Goal: Task Accomplishment & Management: Use online tool/utility

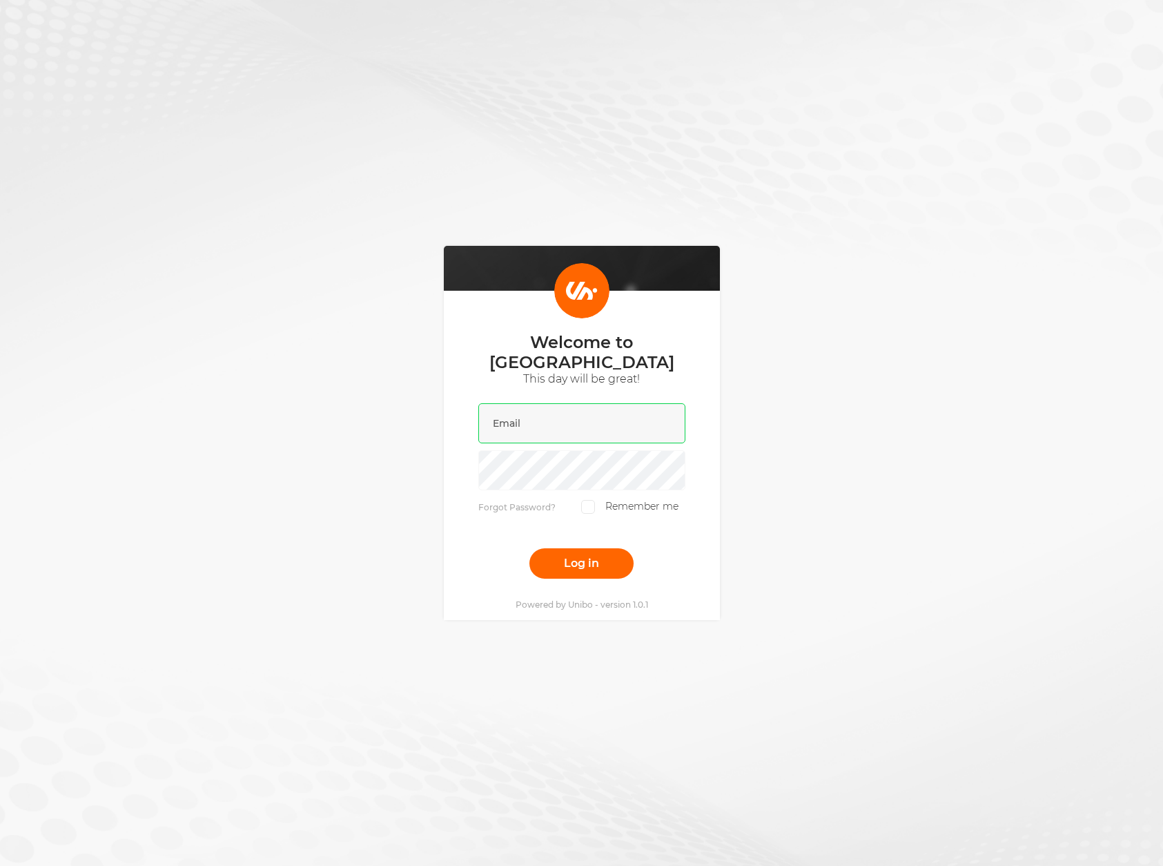
click at [573, 419] on input "email" at bounding box center [581, 423] width 207 height 40
type input "[EMAIL_ADDRESS][DOMAIN_NAME]"
click at [530, 548] on button "Log in" at bounding box center [582, 563] width 104 height 30
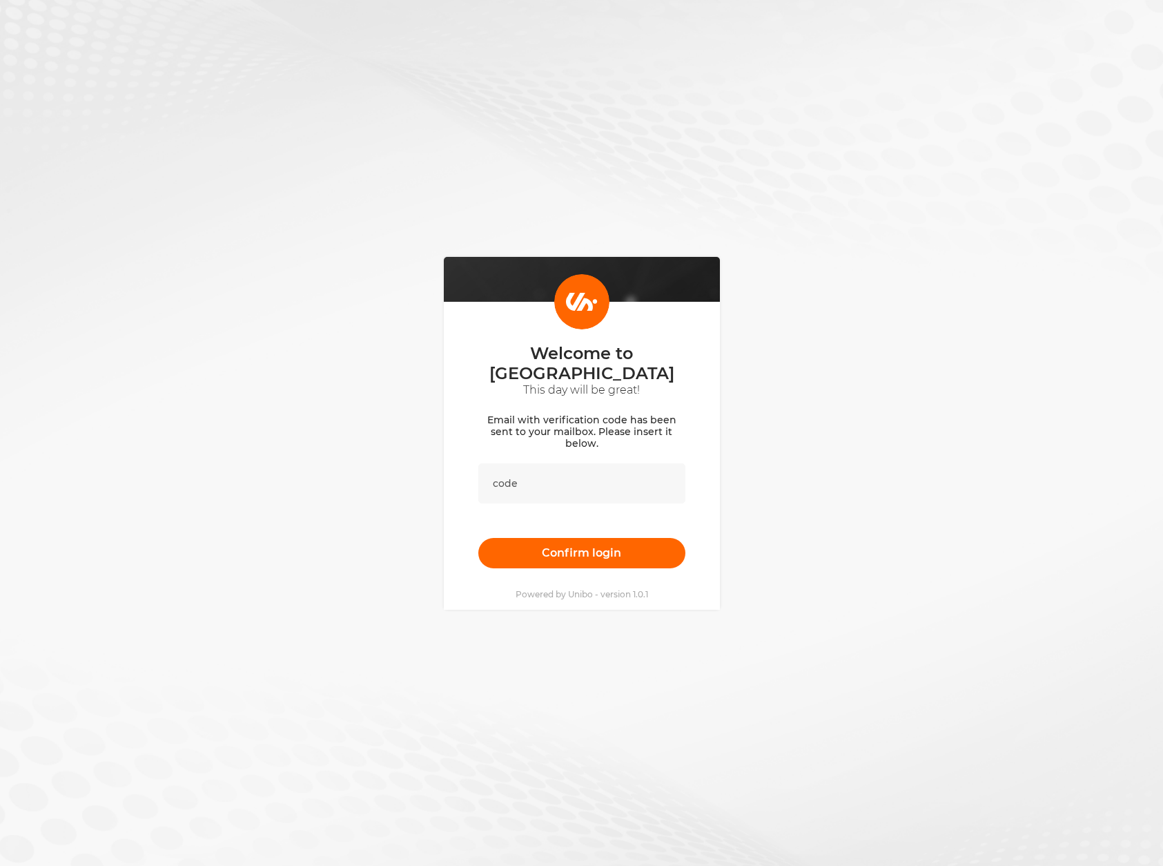
click at [767, 200] on div "Welcome to [GEOGRAPHIC_DATA] This day will be great! Email with verification co…" at bounding box center [581, 433] width 1163 height 866
click at [543, 478] on input "text" at bounding box center [581, 483] width 207 height 40
paste input "799606"
type input "799606"
click at [744, 543] on div "Welcome to [GEOGRAPHIC_DATA] This day will be great! Email with verification co…" at bounding box center [581, 433] width 1163 height 866
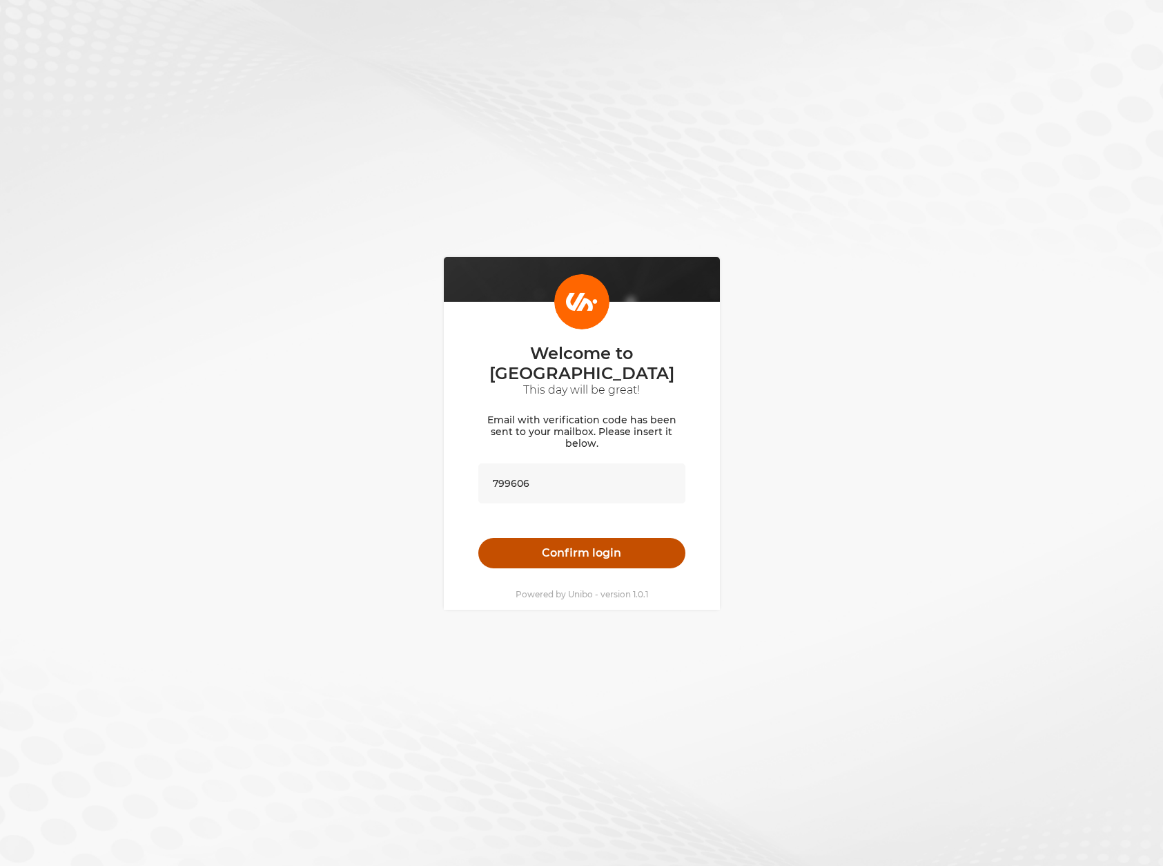
click at [623, 538] on button "Confirm login" at bounding box center [581, 553] width 207 height 30
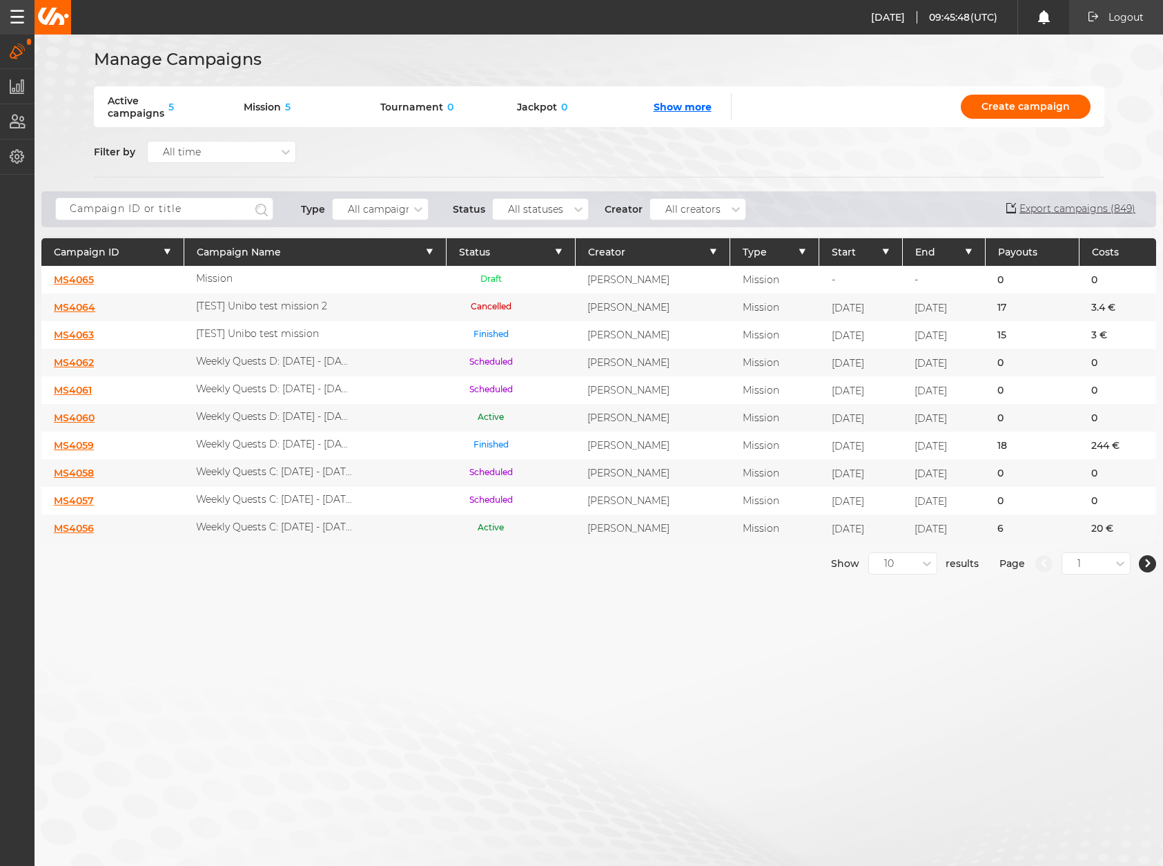
click at [484, 734] on div "Manage Campaigns Active campaigns 5 Mission 5 Tournament 0 Jackpot 0 Show more …" at bounding box center [581, 433] width 1163 height 866
click at [503, 610] on div "Manage Campaigns Active campaigns 5 Mission 5 Tournament 0 Jackpot 0 Show more …" at bounding box center [581, 433] width 1163 height 866
click at [575, 717] on div "Manage Campaigns Active campaigns 5 Mission 5 Tournament 0 Jackpot 0 Show more …" at bounding box center [581, 433] width 1163 height 866
click at [83, 276] on link "MS4065" at bounding box center [74, 279] width 40 height 12
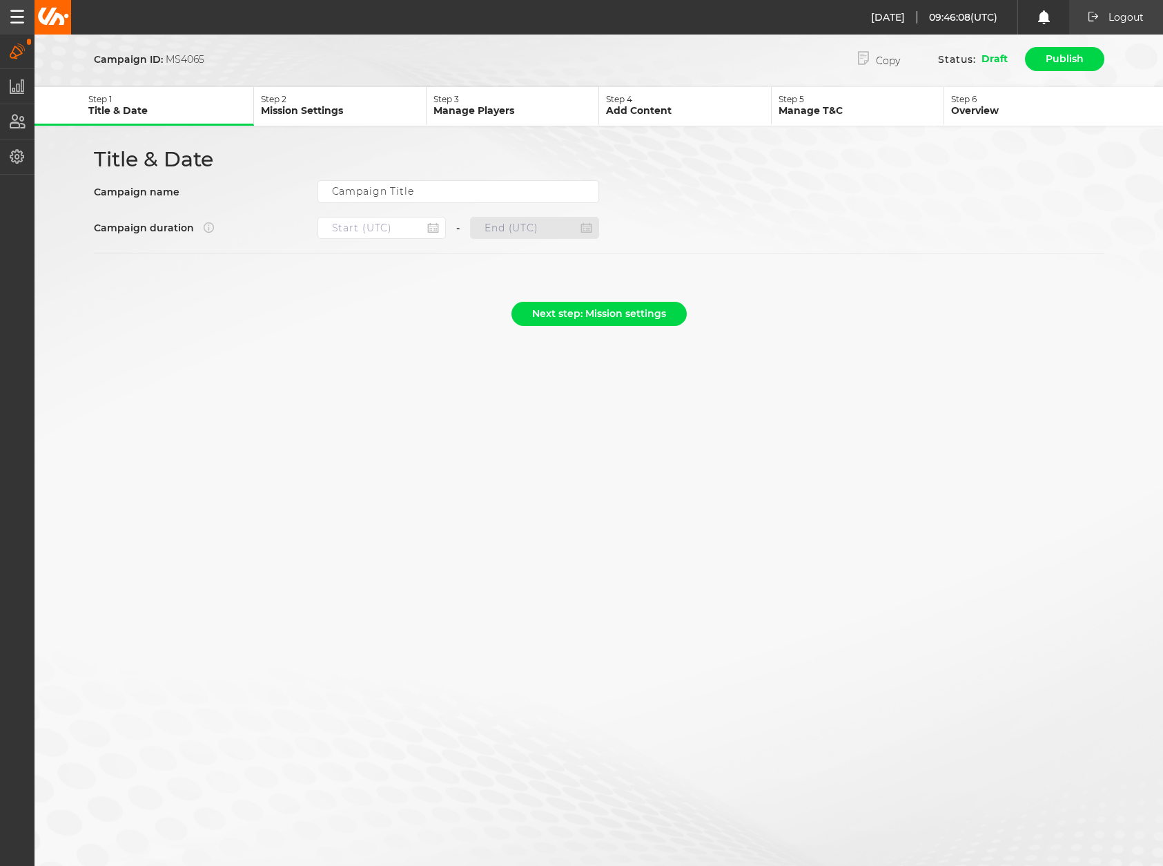
type input "Mission"
click at [346, 110] on p "Mission Settings" at bounding box center [343, 110] width 165 height 12
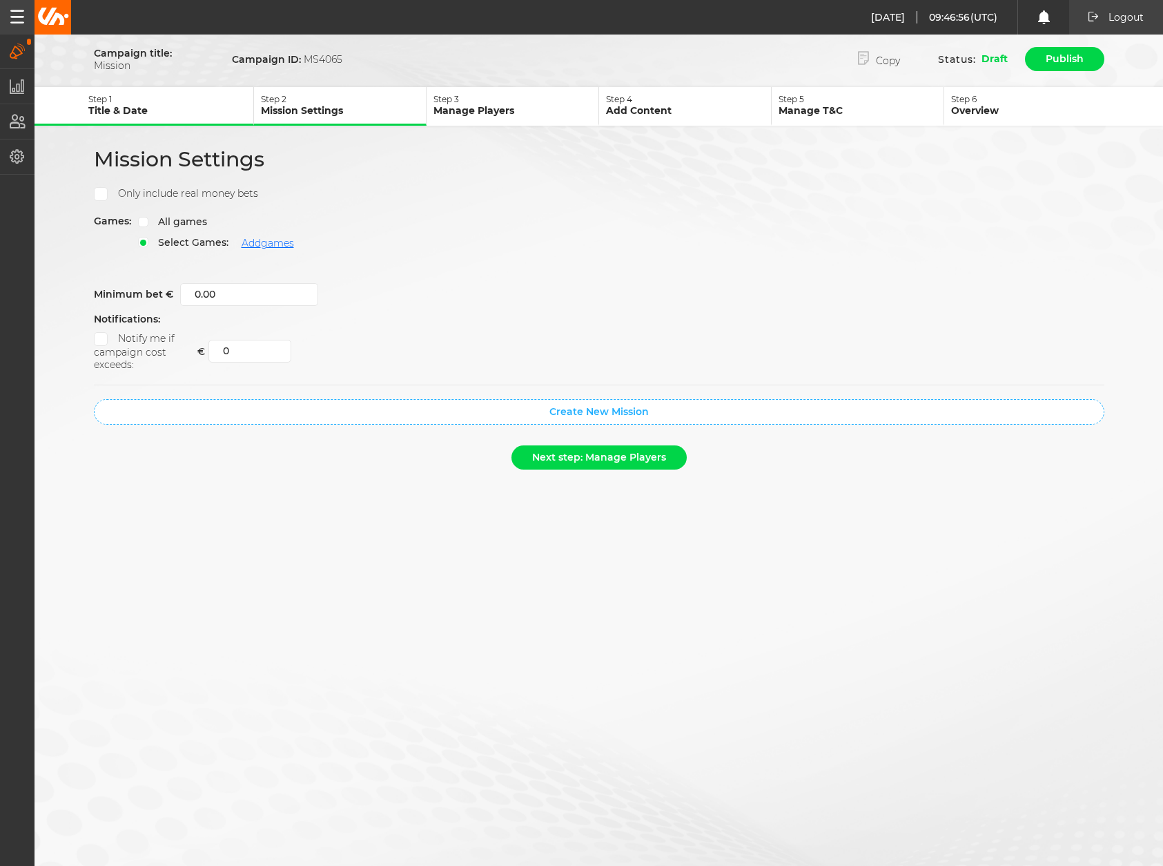
drag, startPoint x: 463, startPoint y: 624, endPoint x: 471, endPoint y: 621, distance: 9.0
click at [465, 623] on div "Campaign title: Mission Campaign ID: MS4065 Copy Status: Draft Publish Step 1 T…" at bounding box center [581, 433] width 1163 height 866
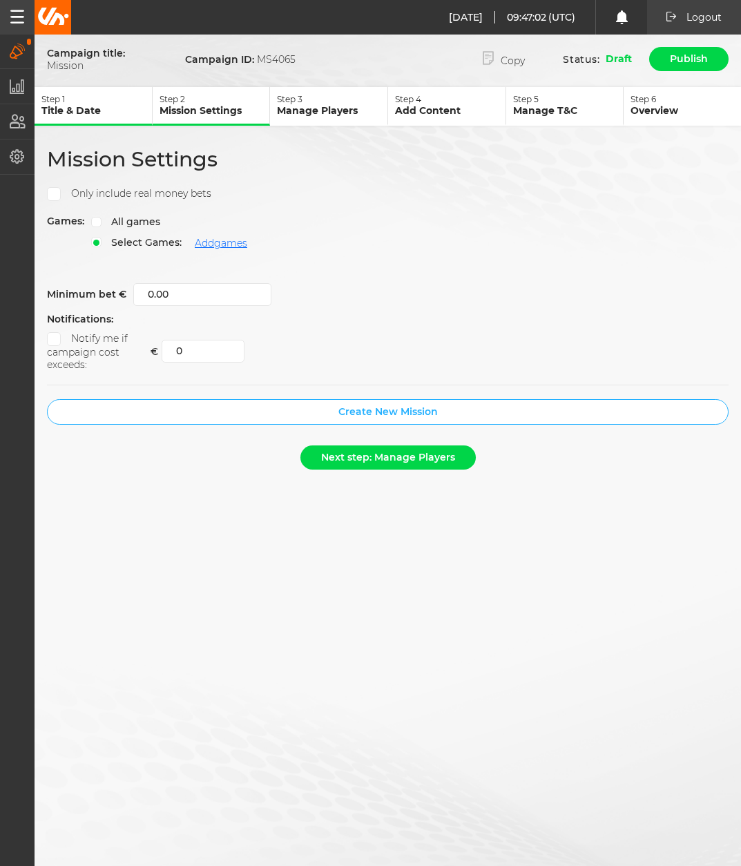
click at [360, 419] on button "Create New Mission" at bounding box center [387, 412] width 681 height 26
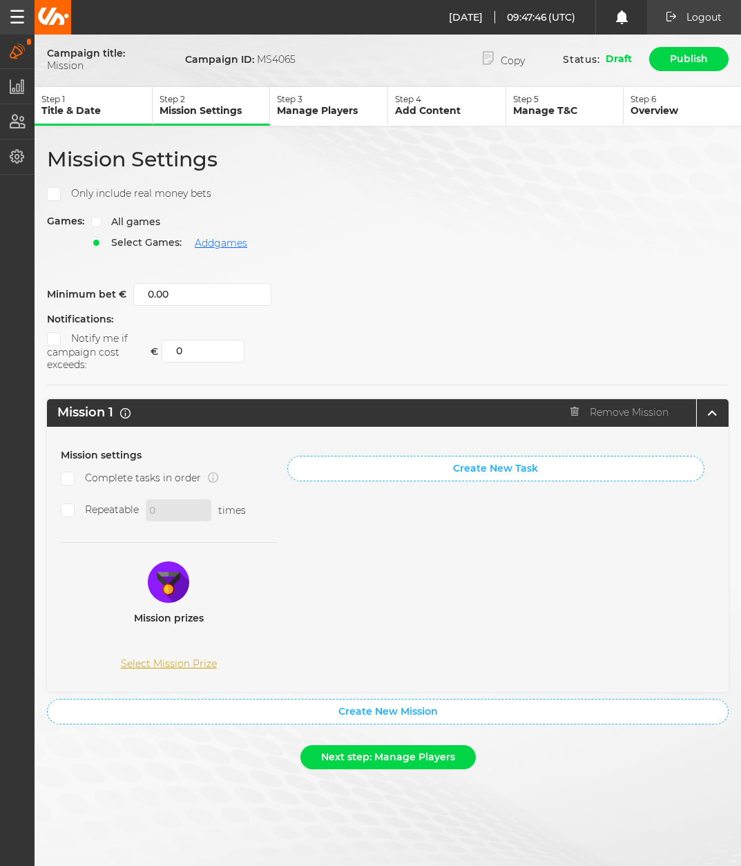
click at [409, 295] on div "Minimum bet € 0.00" at bounding box center [387, 294] width 681 height 23
click at [741, 190] on html "[DATE] 09:47:58 (UTC) Logout Logout [DATE] 11:47:58 Campaigns Manage campaigns …" at bounding box center [370, 433] width 741 height 866
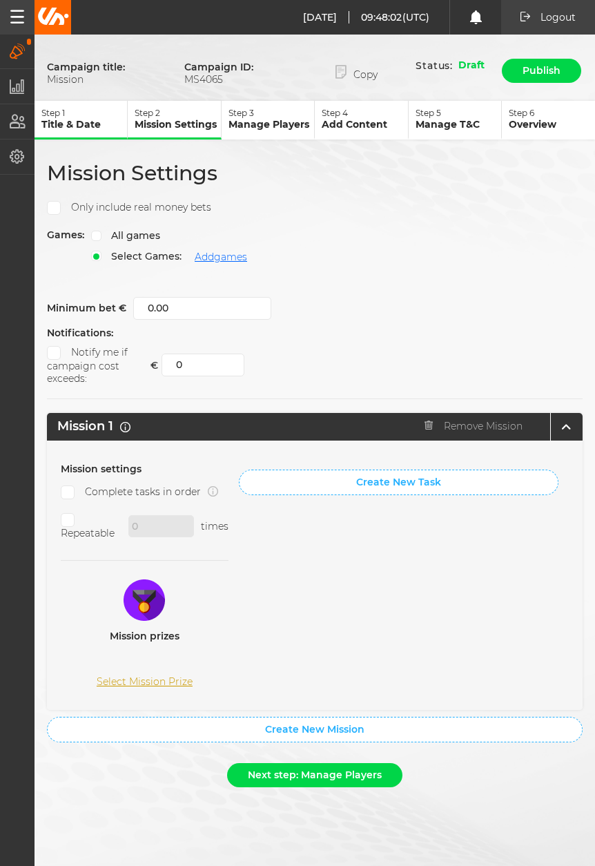
click at [147, 679] on button "Select Mission Prize" at bounding box center [145, 682] width 96 height 12
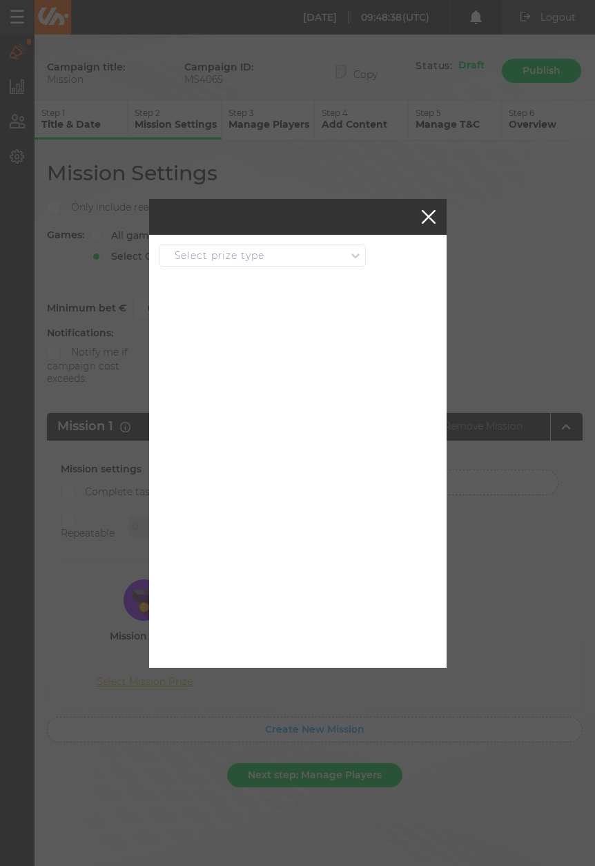
drag, startPoint x: 344, startPoint y: 253, endPoint x: 318, endPoint y: 265, distance: 28.7
click at [342, 254] on div "Select prize type" at bounding box center [252, 255] width 186 height 12
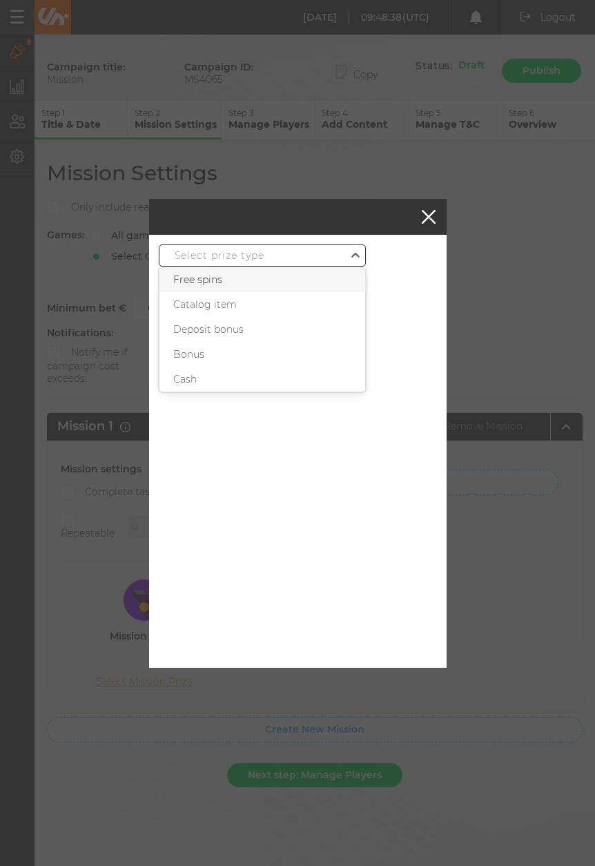
click at [255, 282] on div "Free spins" at bounding box center [262, 279] width 206 height 25
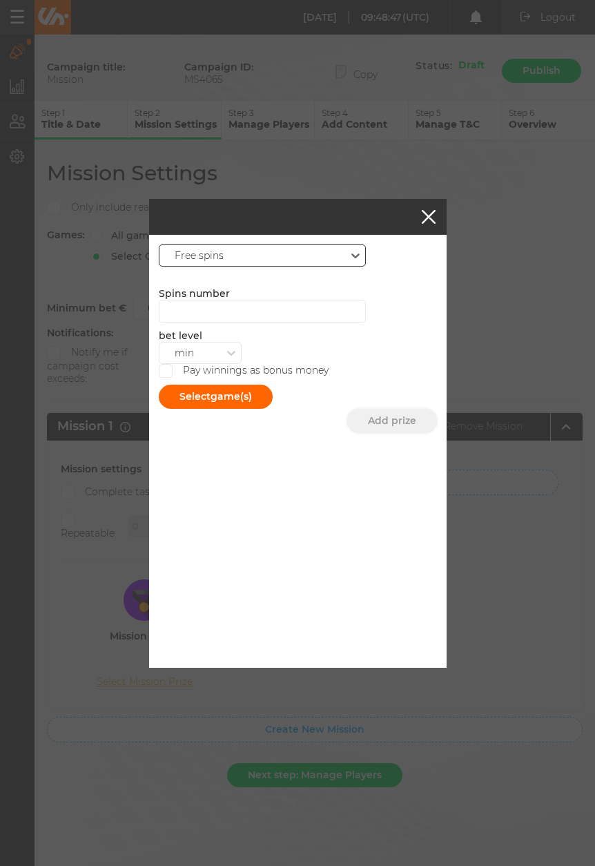
click at [189, 369] on label "Pay winnings as bonus money" at bounding box center [244, 371] width 170 height 14
click at [173, 369] on input "Pay winnings as bonus money" at bounding box center [166, 371] width 14 height 14
checkbox input "true"
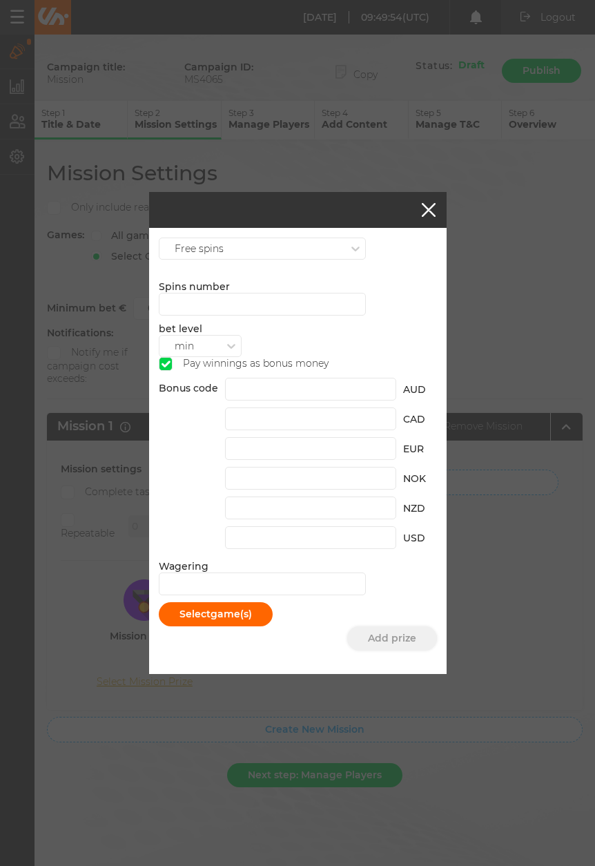
click at [427, 211] on button "button" at bounding box center [429, 210] width 14 height 14
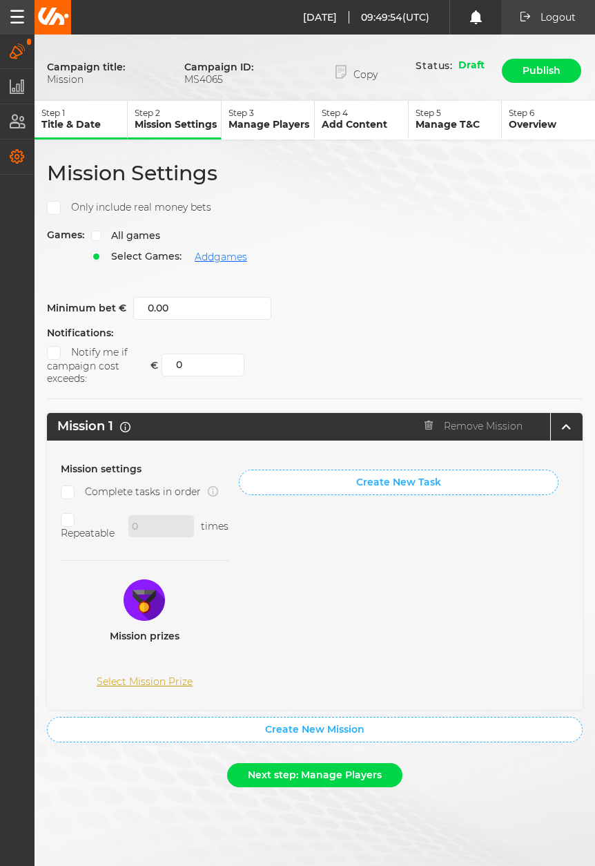
click at [4, 159] on button "Settings" at bounding box center [17, 157] width 35 height 34
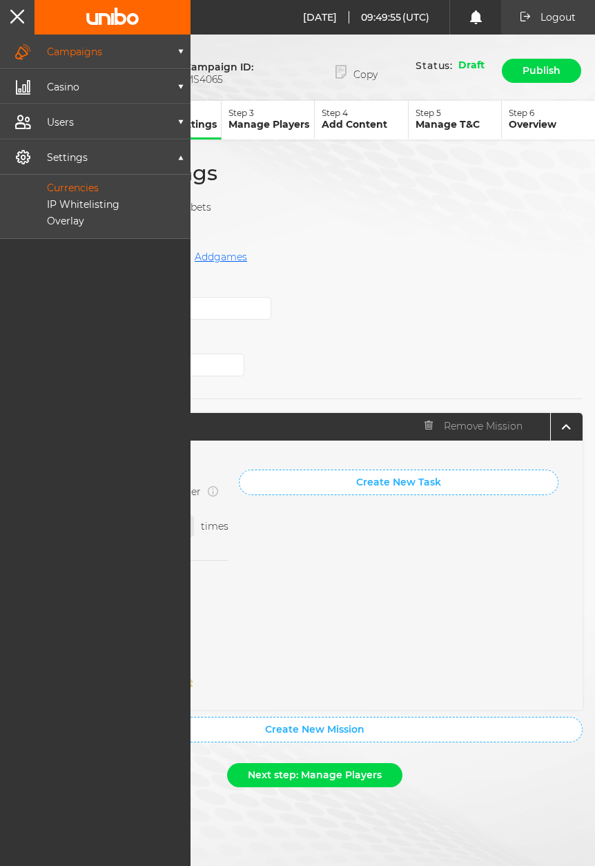
click at [62, 188] on p "Currencies" at bounding box center [57, 188] width 83 height 12
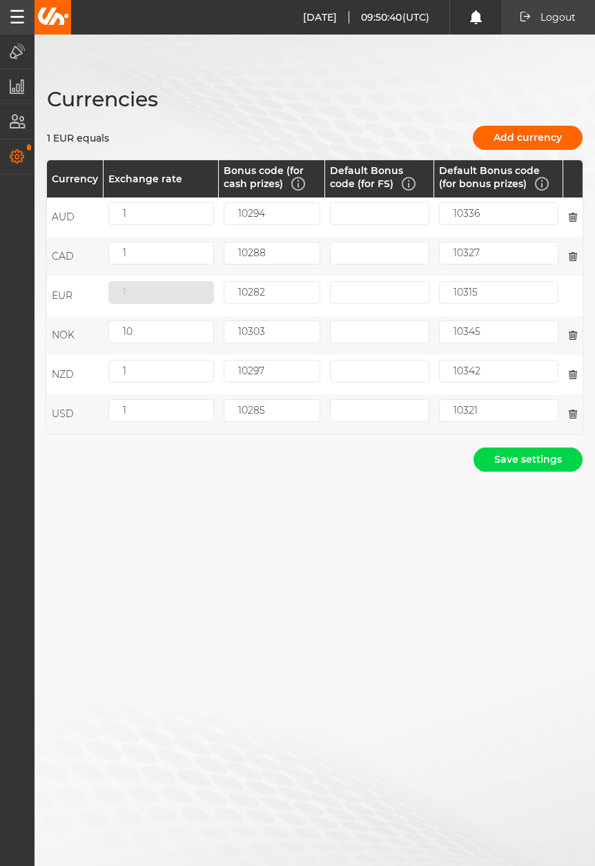
click at [301, 512] on div "Currencies 1 EUR equals Add currency Currency Exchange rate Bonus code (for cas…" at bounding box center [315, 286] width 561 height 482
drag, startPoint x: 231, startPoint y: 680, endPoint x: 251, endPoint y: 661, distance: 27.4
click at [233, 680] on div "Currencies 1 EUR equals Add currency Currency Exchange rate Bonus code (for cas…" at bounding box center [297, 433] width 595 height 866
click at [52, 13] on img at bounding box center [53, 16] width 32 height 17
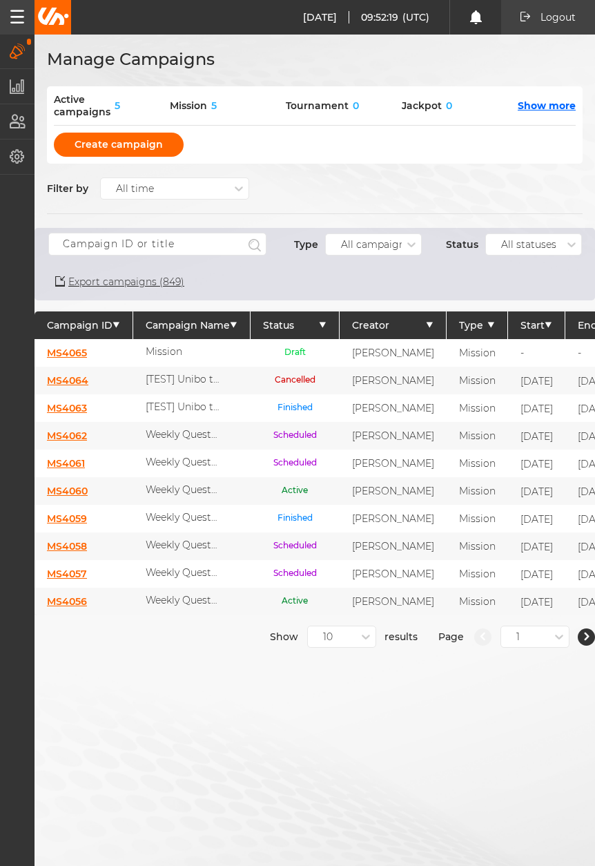
click at [71, 349] on link "MS4065" at bounding box center [67, 353] width 40 height 12
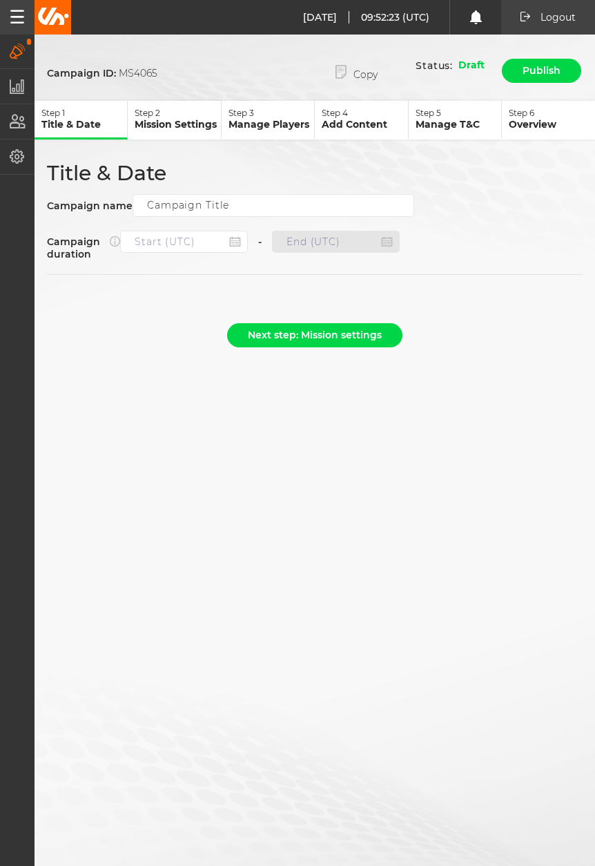
type input "Mission"
click at [161, 114] on p "Step 2" at bounding box center [178, 113] width 86 height 10
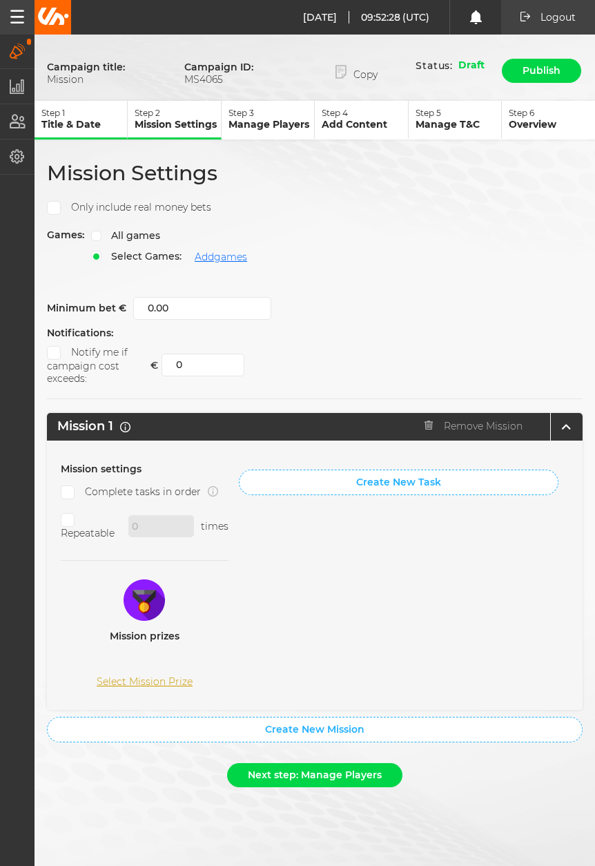
click at [153, 682] on button "Select Mission Prize" at bounding box center [145, 682] width 96 height 12
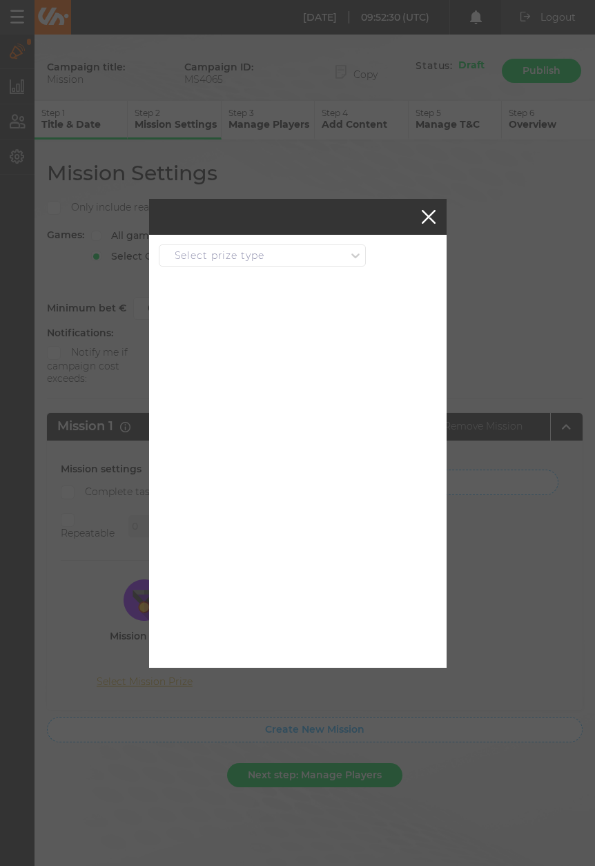
click at [280, 260] on div "Select prize type" at bounding box center [252, 255] width 186 height 12
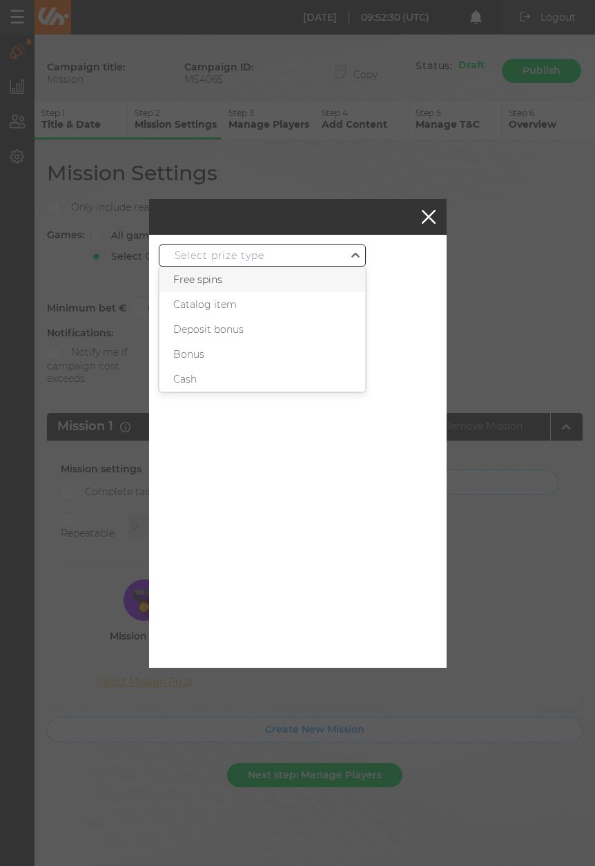
click at [259, 286] on div "Free spins" at bounding box center [262, 279] width 206 height 25
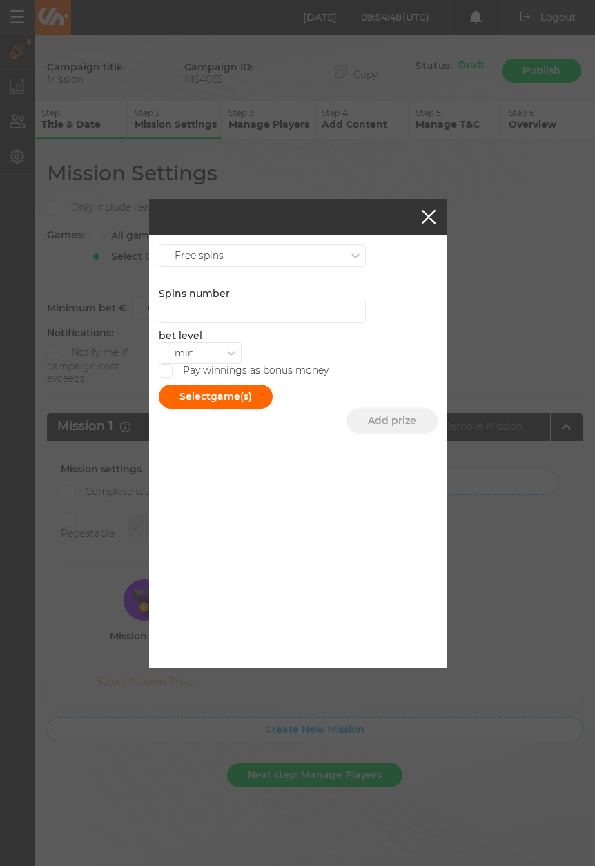
click at [167, 367] on span at bounding box center [166, 371] width 9 height 8
click at [167, 367] on input "Pay winnings as bonus money" at bounding box center [166, 371] width 14 height 14
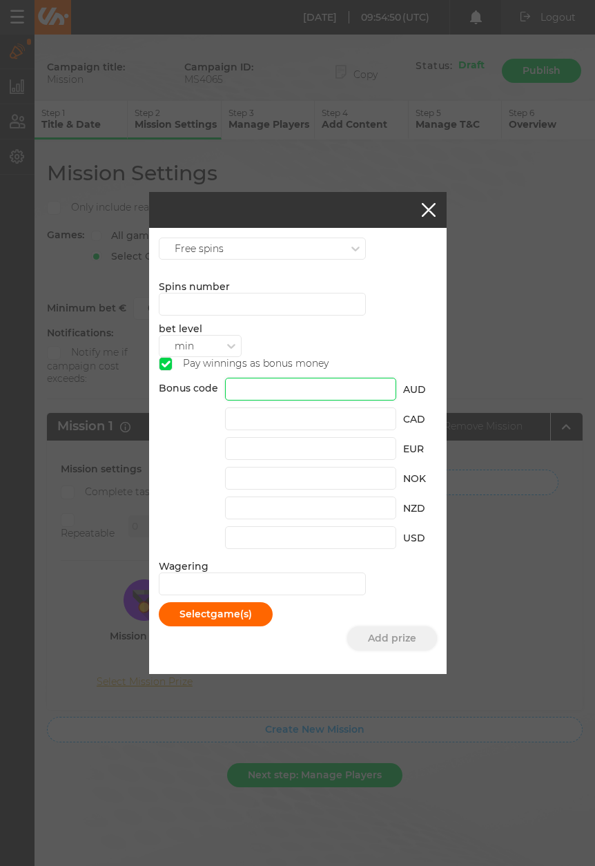
click at [269, 394] on input "text" at bounding box center [310, 389] width 171 height 23
click at [175, 449] on p "Bonus code" at bounding box center [188, 469] width 59 height 174
click at [168, 371] on div "Spins number bet level min Pay winnings as bonus money Bonus code AUD CAD EUR N…" at bounding box center [298, 465] width 278 height 370
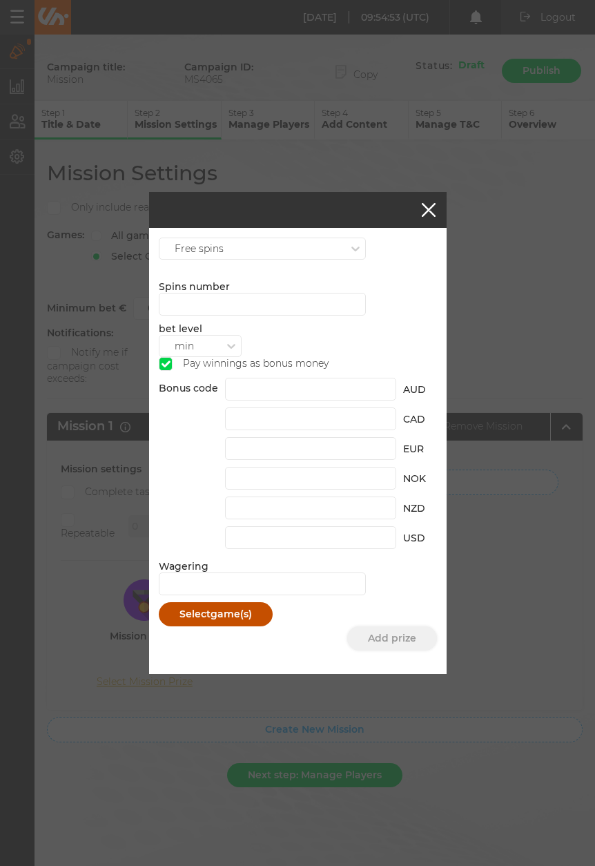
drag, startPoint x: 166, startPoint y: 365, endPoint x: 185, endPoint y: 405, distance: 44.8
click at [166, 366] on span at bounding box center [166, 364] width 9 height 8
click at [166, 366] on input "Pay winnings as bonus money" at bounding box center [166, 364] width 14 height 14
checkbox input "false"
